Goal: Find specific page/section: Find specific page/section

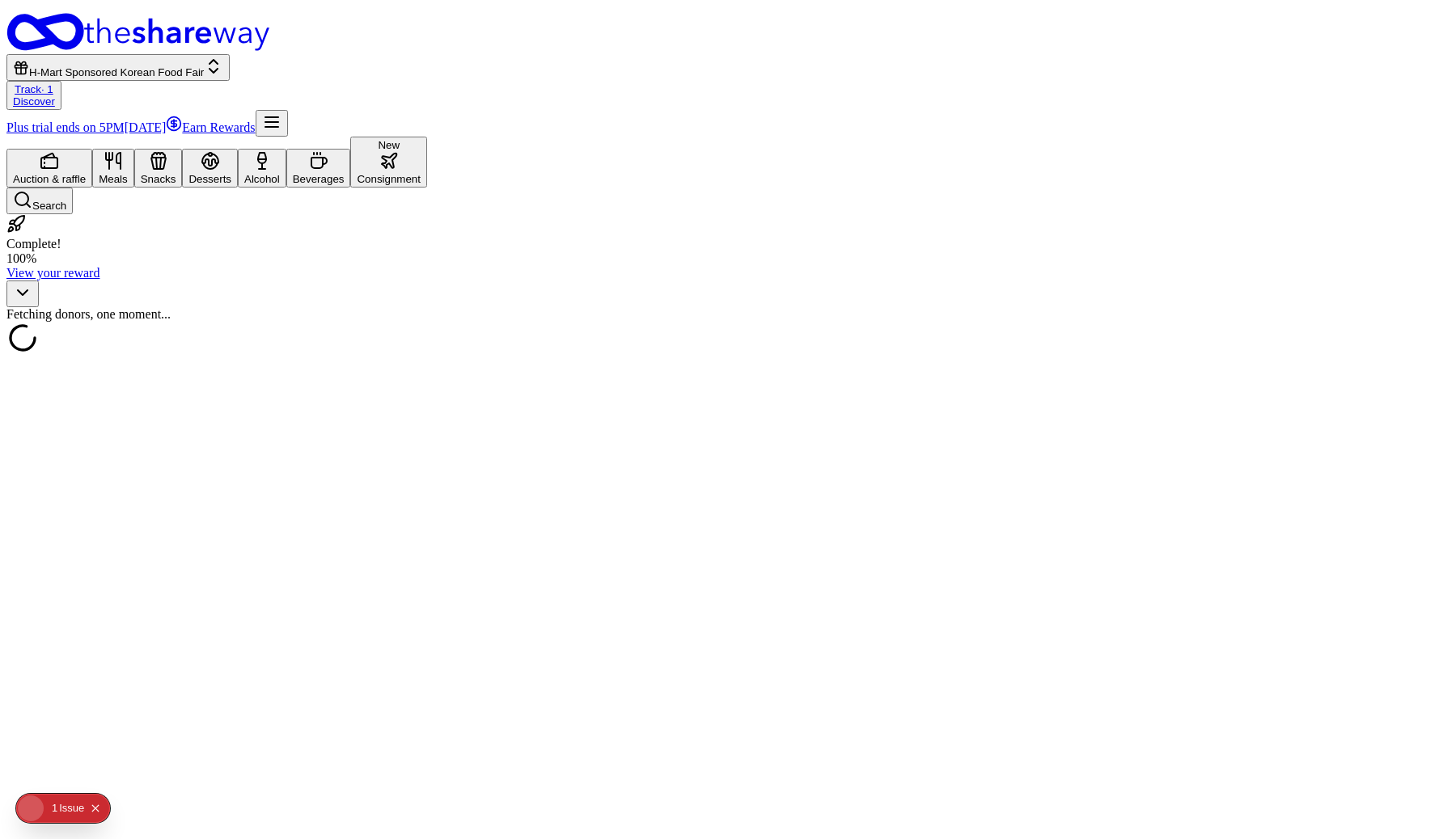
click at [41, 808] on icon "Open Next.js Dev Tools" at bounding box center [34, 808] width 33 height 33
click at [111, 662] on div "Issues 1" at bounding box center [116, 669] width 189 height 29
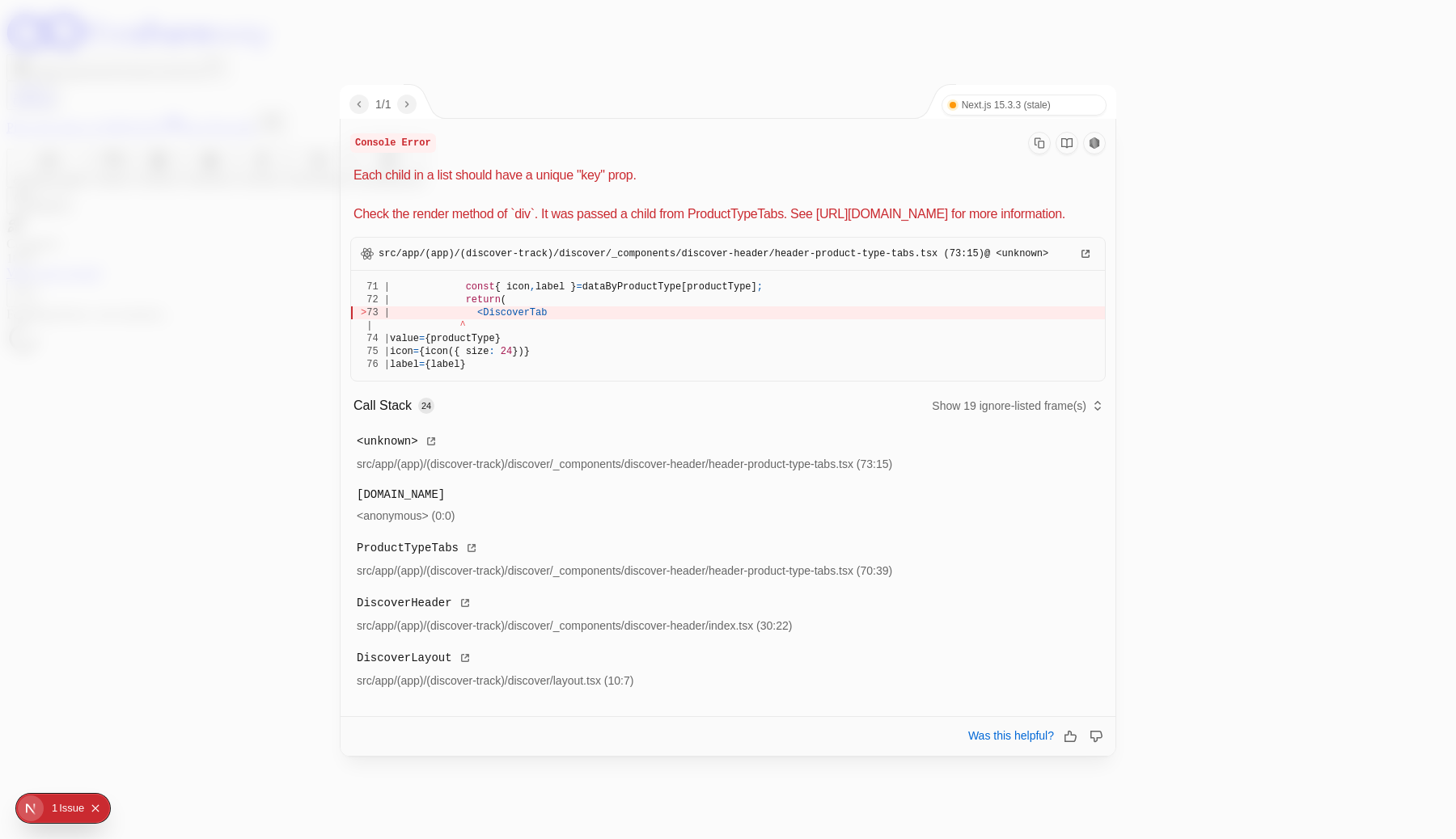
click at [541, 319] on span "DiscoverTab" at bounding box center [515, 312] width 64 height 11
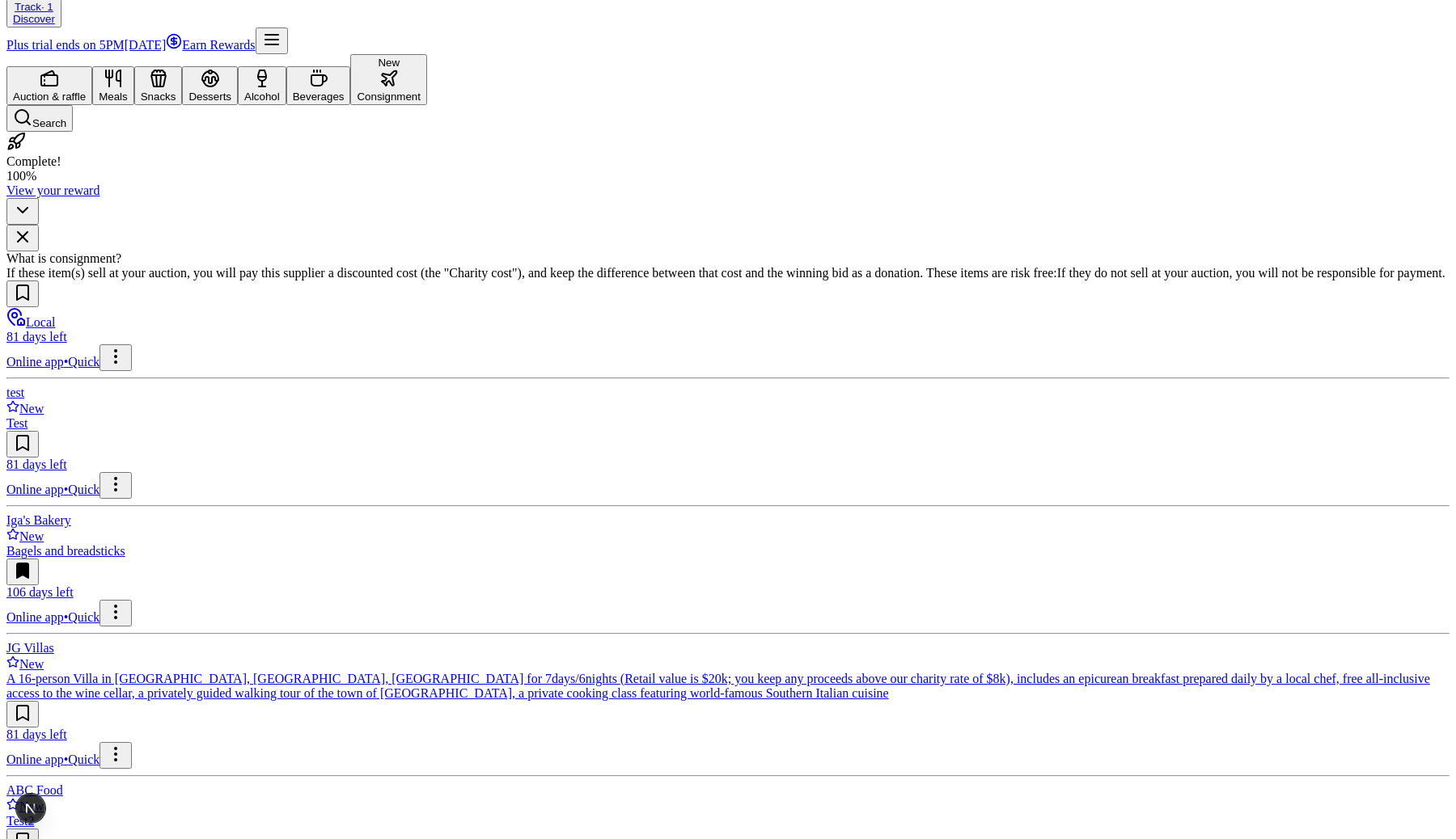
scroll to position [84, 0]
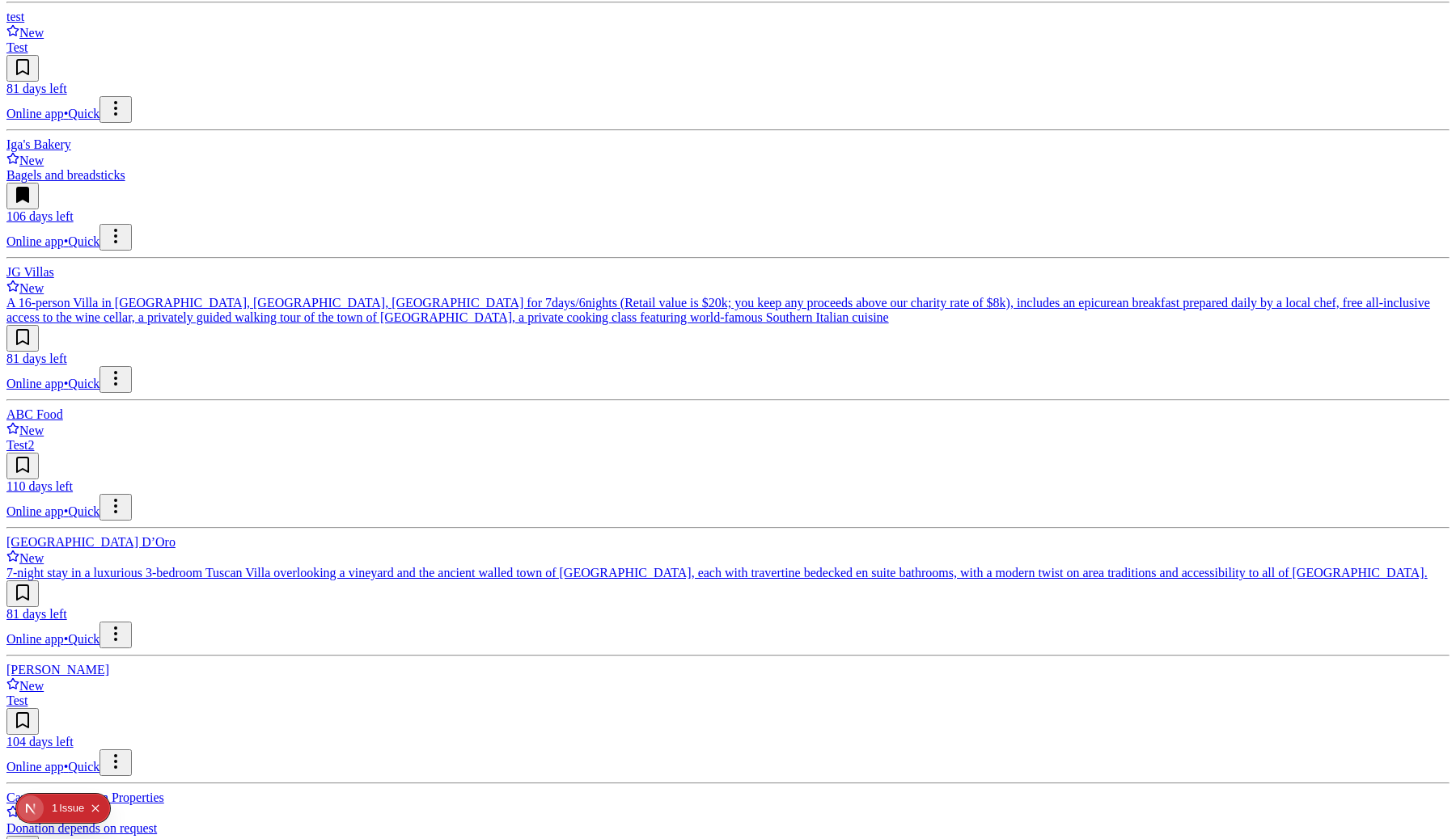
scroll to position [483, 0]
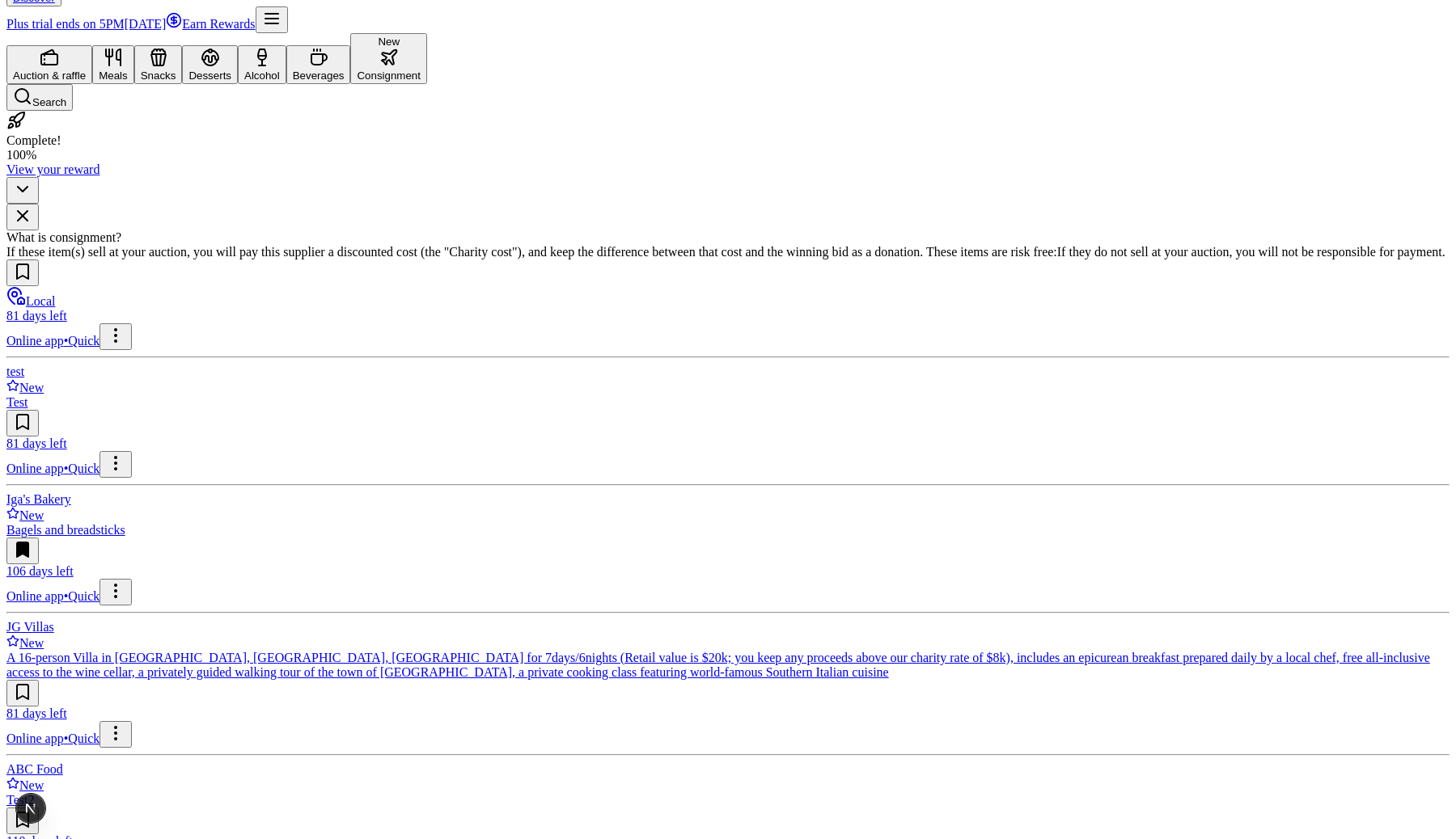
scroll to position [483, 0]
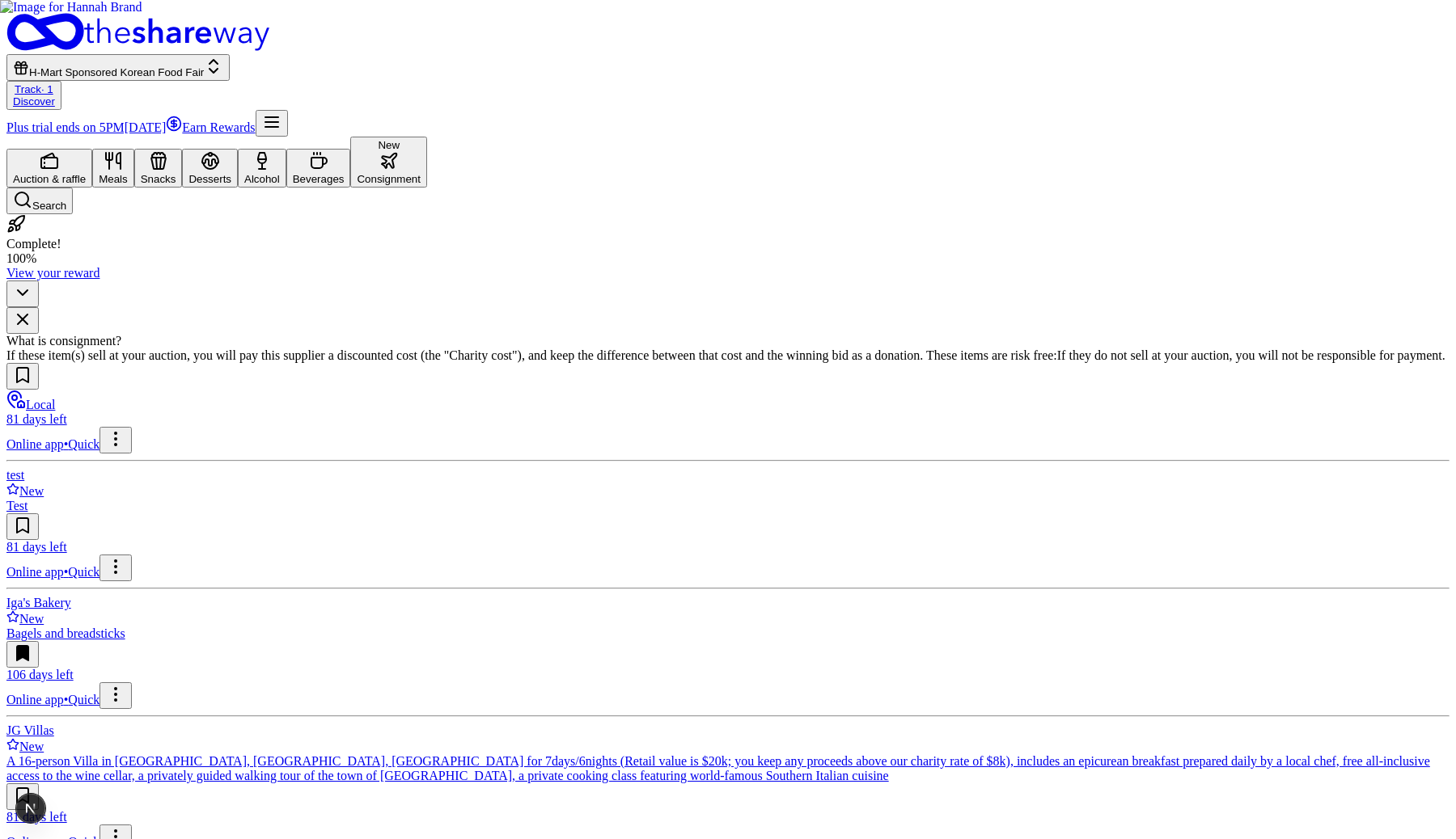
click at [351, 149] on button "Beverages" at bounding box center [318, 168] width 65 height 39
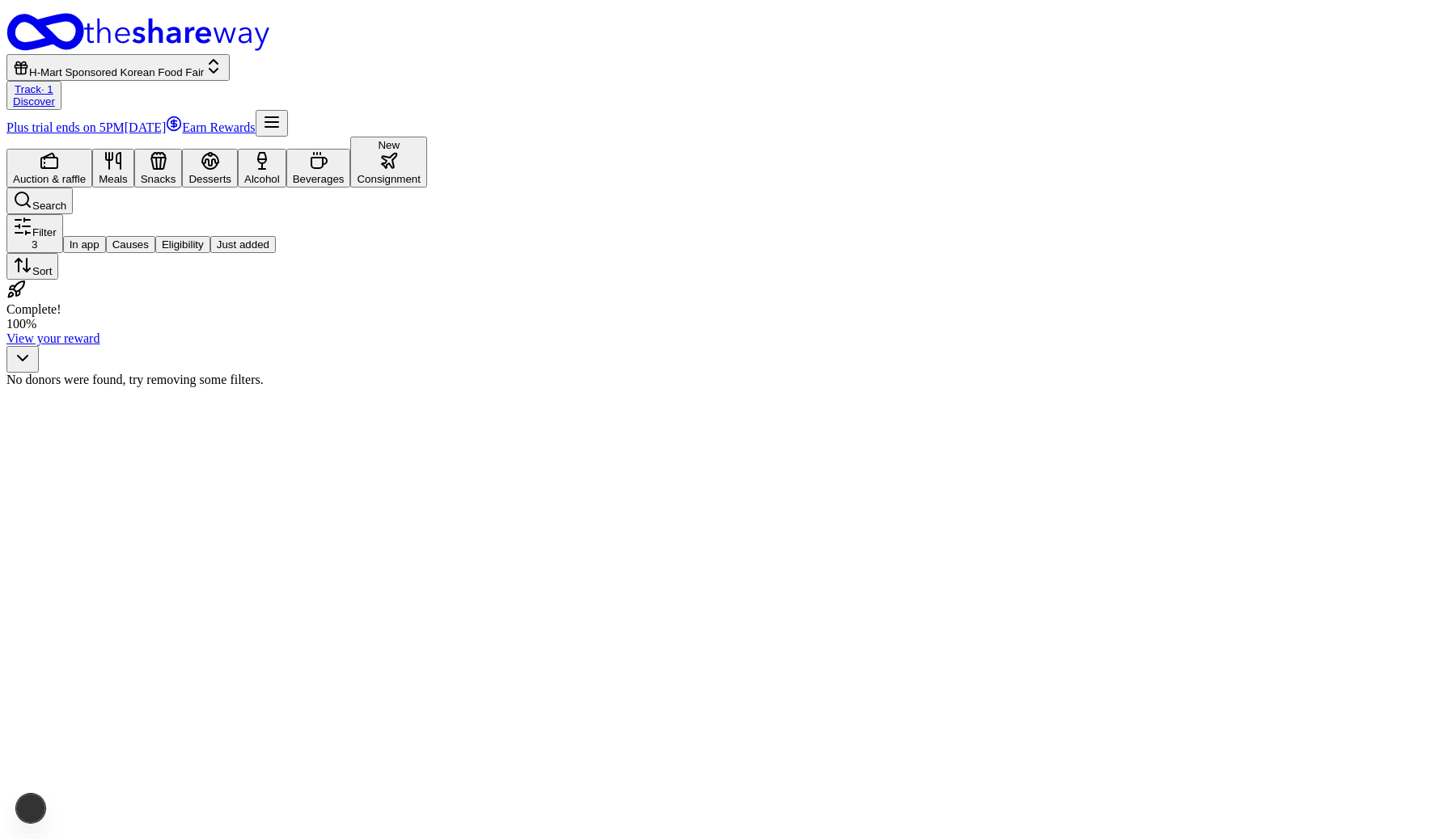
click at [421, 173] on div "Consignment" at bounding box center [389, 179] width 64 height 12
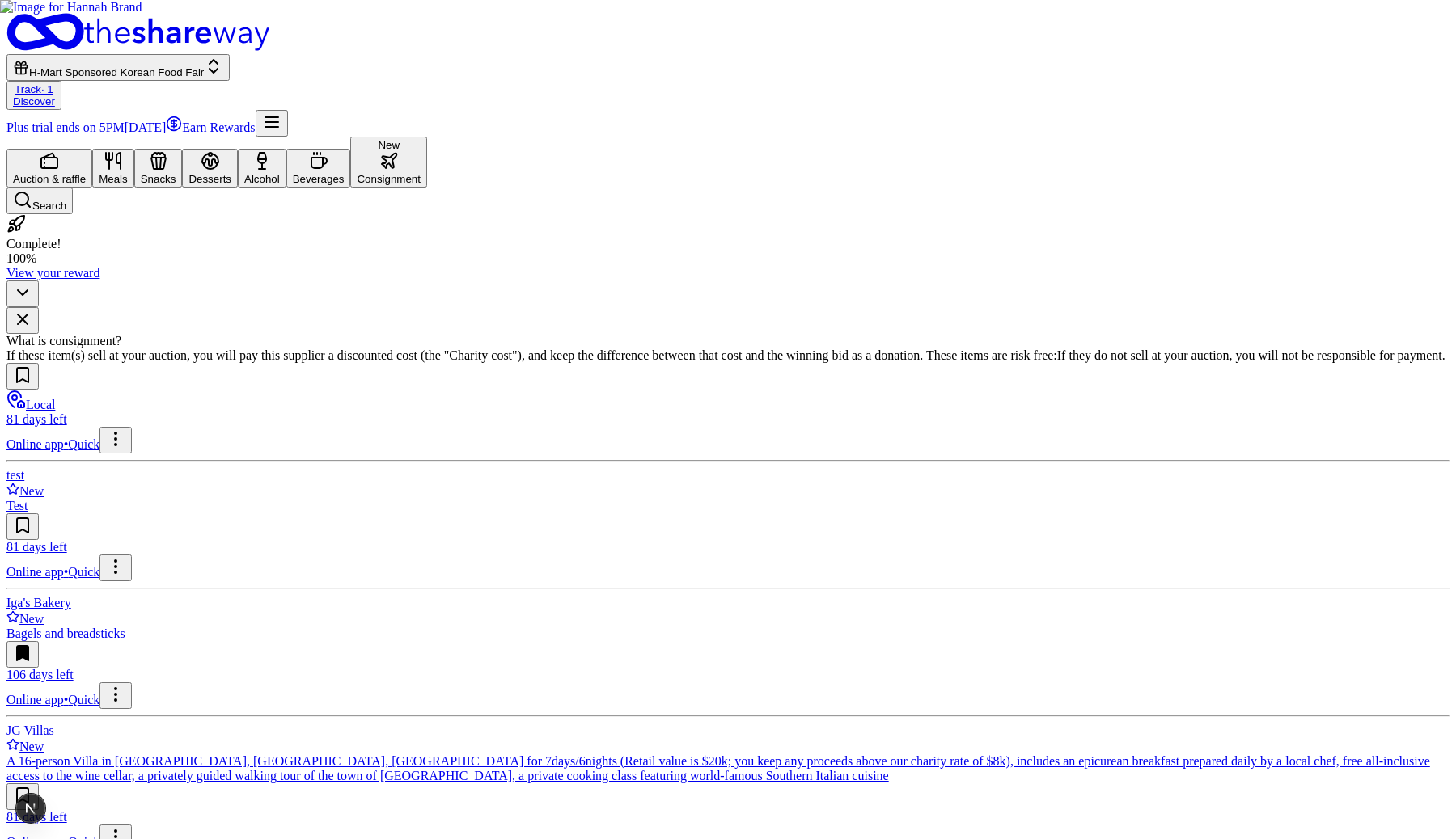
scroll to position [483, 0]
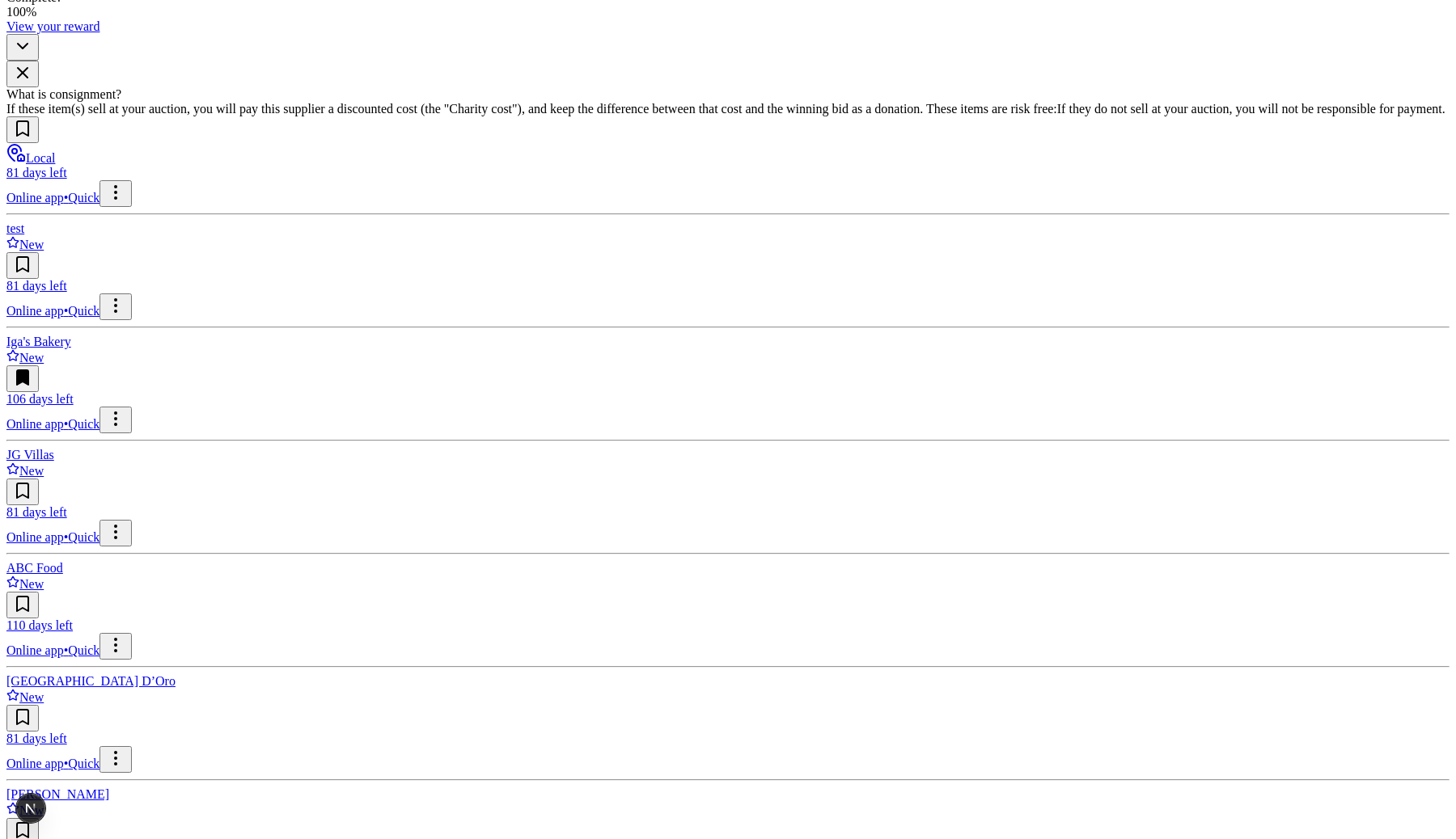
scroll to position [413, 0]
